Goal: Task Accomplishment & Management: Complete application form

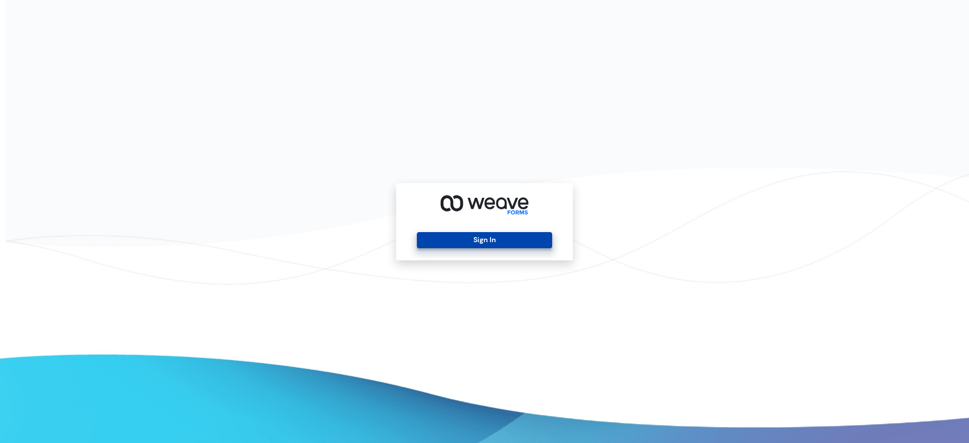
click at [485, 244] on button "Sign In" at bounding box center [484, 240] width 135 height 16
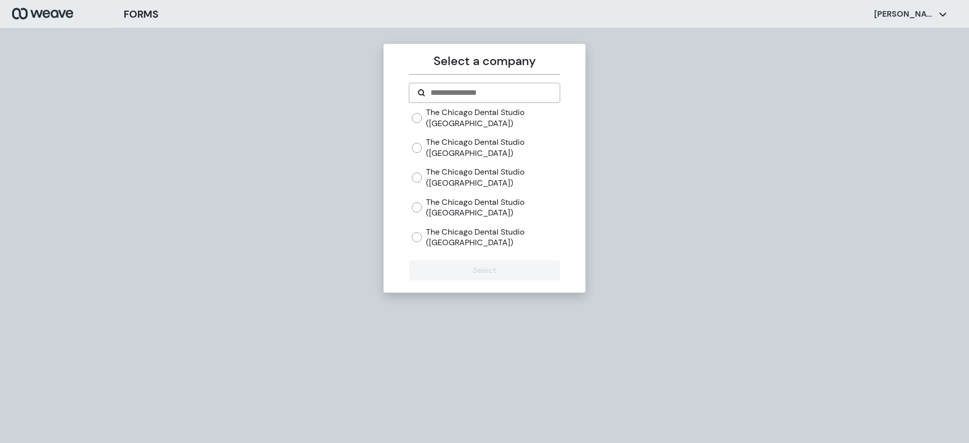
click at [444, 241] on label "The Chicago Dental Studio ([GEOGRAPHIC_DATA])" at bounding box center [493, 238] width 134 height 22
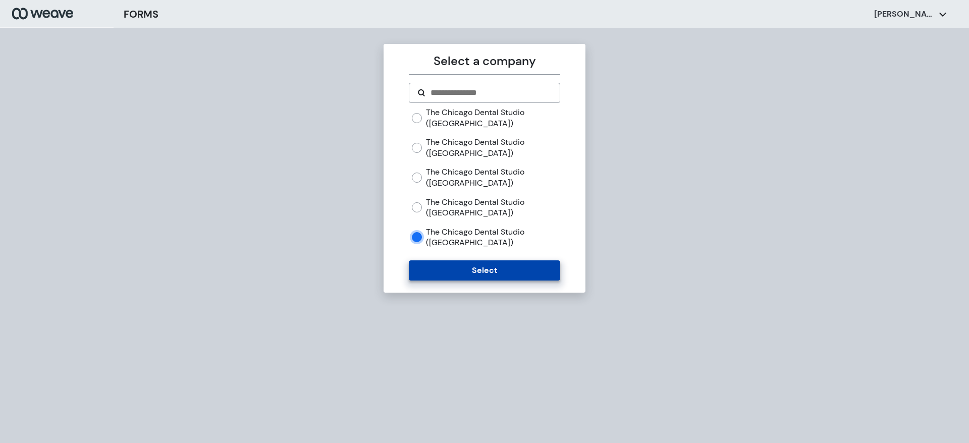
click at [456, 270] on button "Select" at bounding box center [484, 270] width 151 height 20
